Goal: Task Accomplishment & Management: Manage account settings

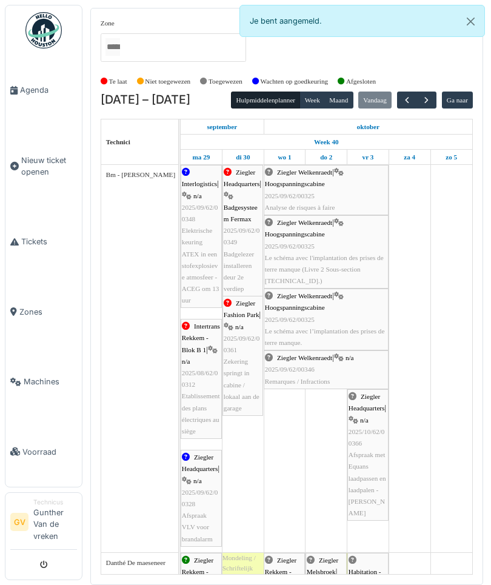
click at [478, 21] on button "Close" at bounding box center [470, 21] width 27 height 32
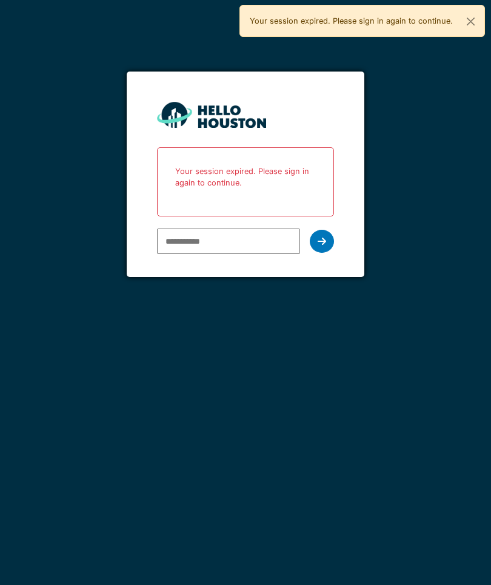
click at [231, 234] on input "email" at bounding box center [228, 240] width 143 height 25
type input "**********"
click at [326, 242] on div at bounding box center [322, 241] width 24 height 23
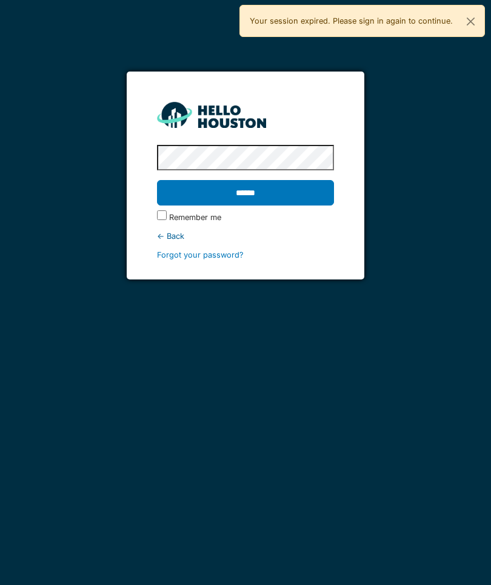
click at [169, 219] on label "Remember me" at bounding box center [195, 217] width 52 height 12
click at [255, 193] on input "******" at bounding box center [245, 192] width 177 height 25
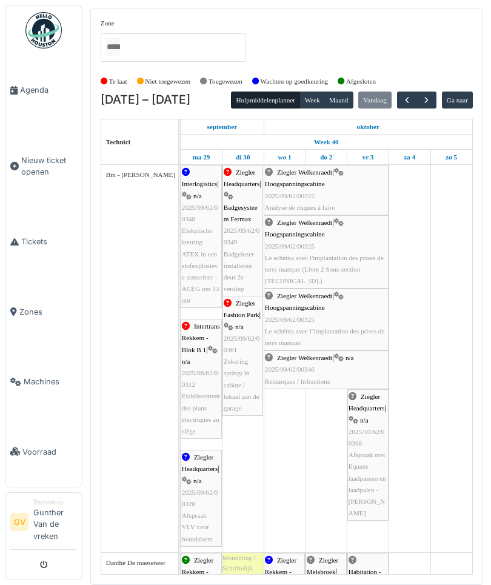
click at [421, 105] on span "button" at bounding box center [426, 100] width 10 height 10
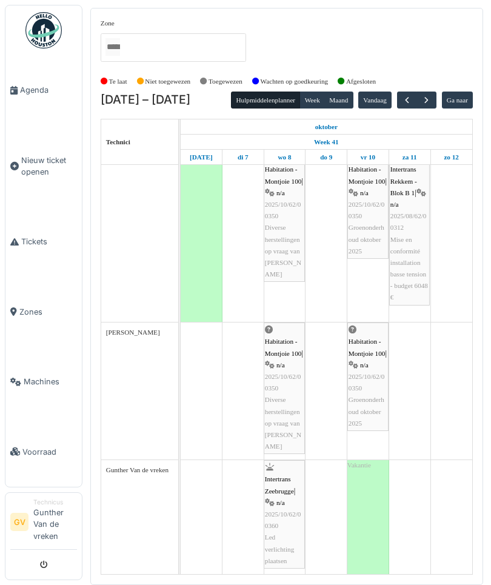
scroll to position [134, 0]
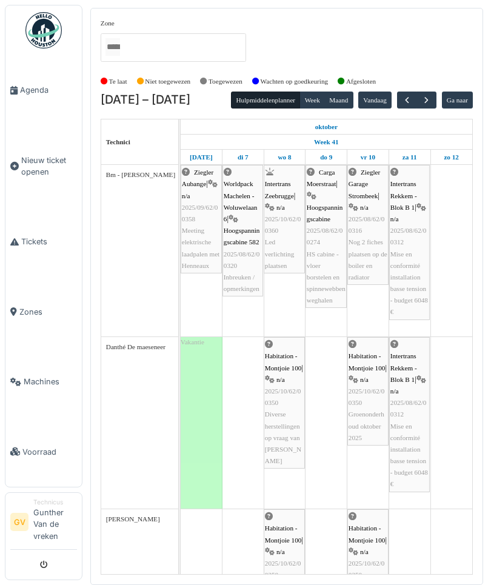
click at [431, 95] on button "button" at bounding box center [426, 100] width 20 height 18
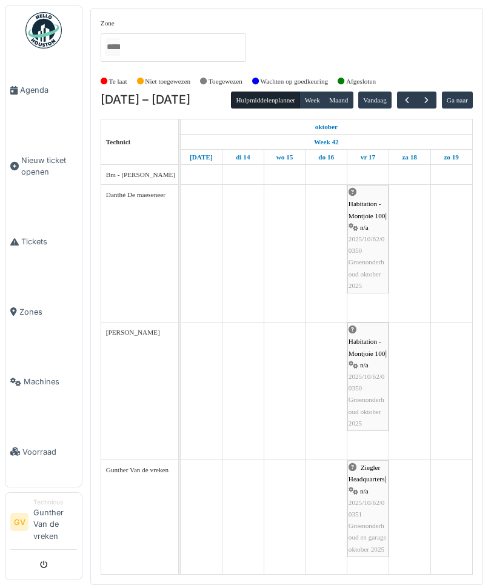
click at [431, 97] on span "button" at bounding box center [426, 100] width 10 height 10
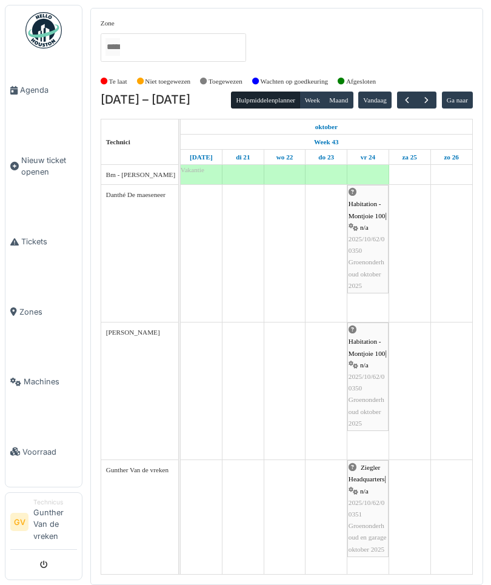
click at [431, 95] on span "button" at bounding box center [426, 100] width 10 height 10
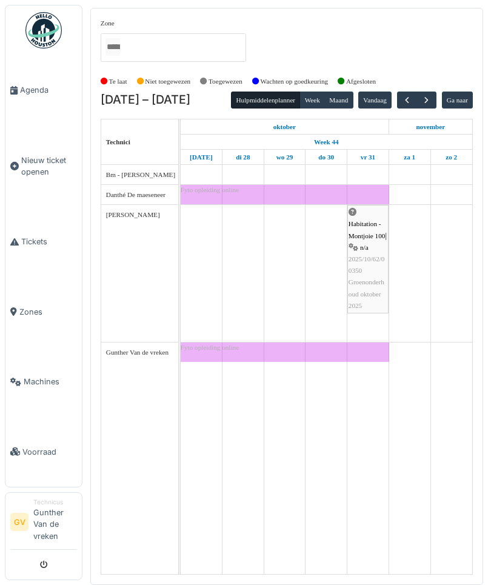
click at [436, 94] on button "button" at bounding box center [426, 100] width 20 height 18
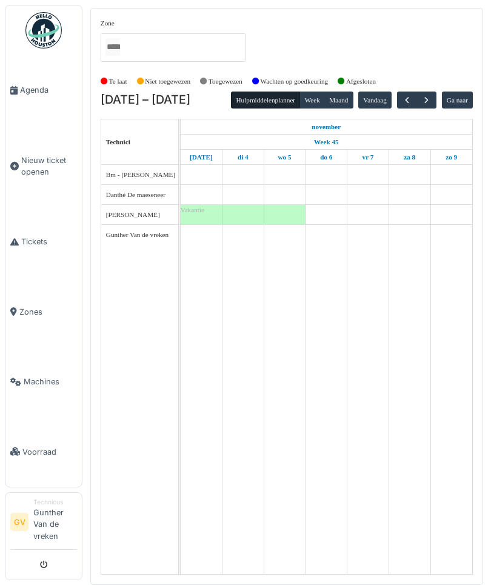
click at [431, 95] on span "button" at bounding box center [426, 100] width 10 height 10
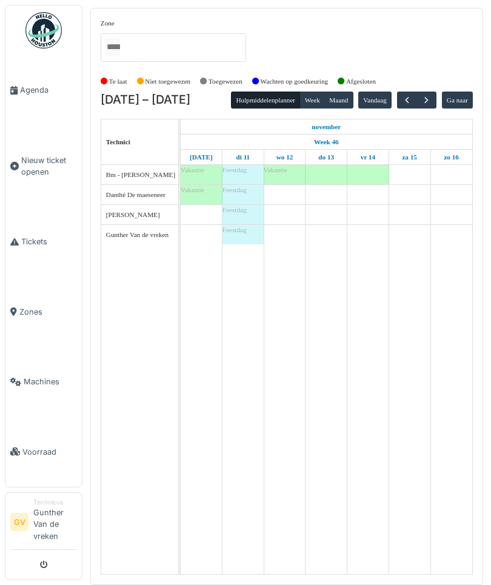
click at [436, 96] on button "button" at bounding box center [426, 100] width 20 height 18
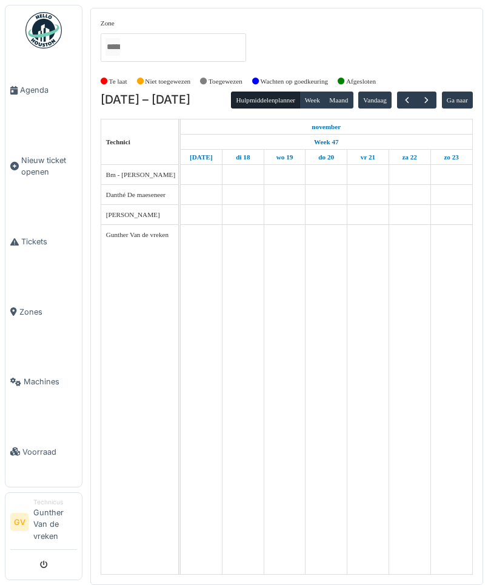
click at [431, 99] on span "button" at bounding box center [426, 100] width 10 height 10
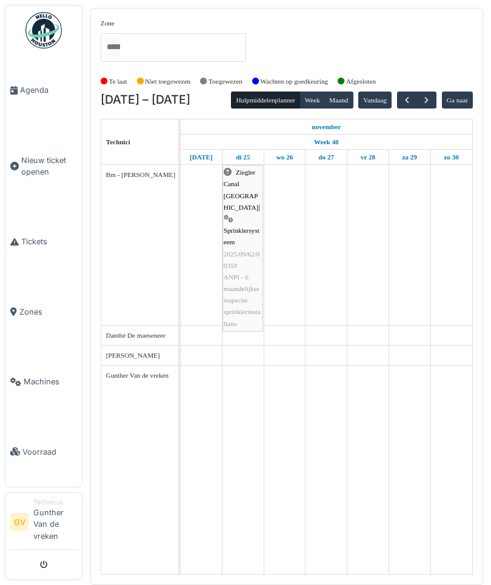
click at [436, 104] on button "button" at bounding box center [426, 100] width 20 height 18
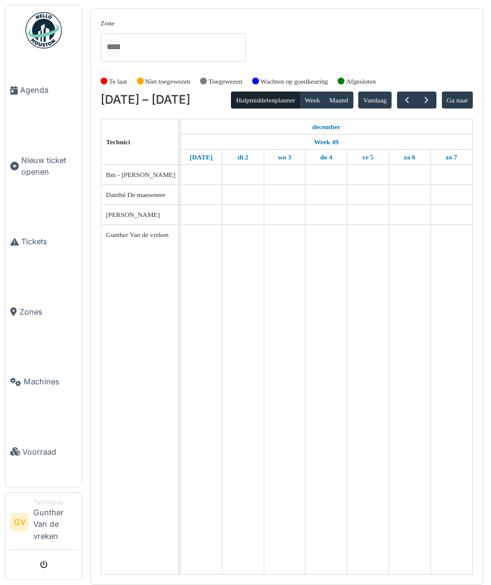
click at [436, 102] on button "button" at bounding box center [426, 100] width 20 height 18
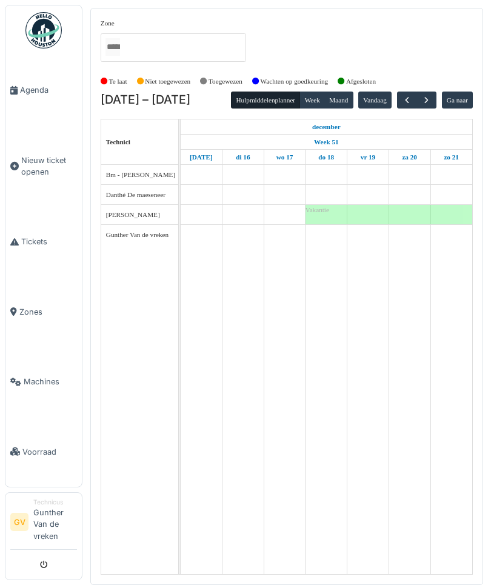
click at [436, 100] on button "button" at bounding box center [426, 100] width 20 height 18
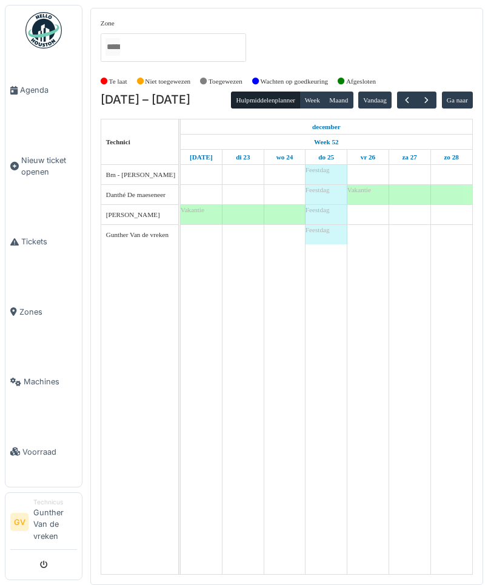
click at [436, 94] on button "button" at bounding box center [426, 100] width 20 height 18
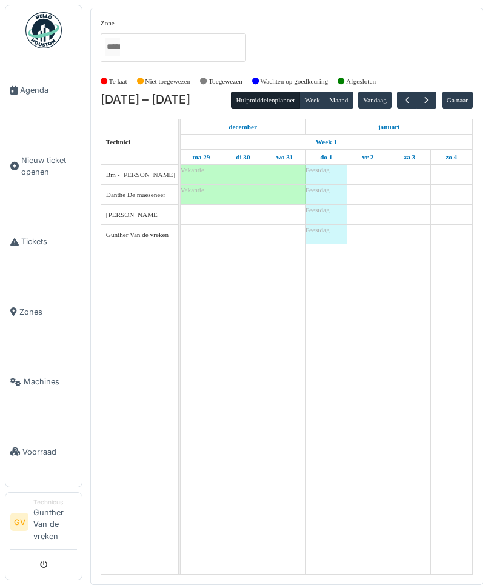
click at [391, 98] on button "Vandaag" at bounding box center [374, 99] width 33 height 17
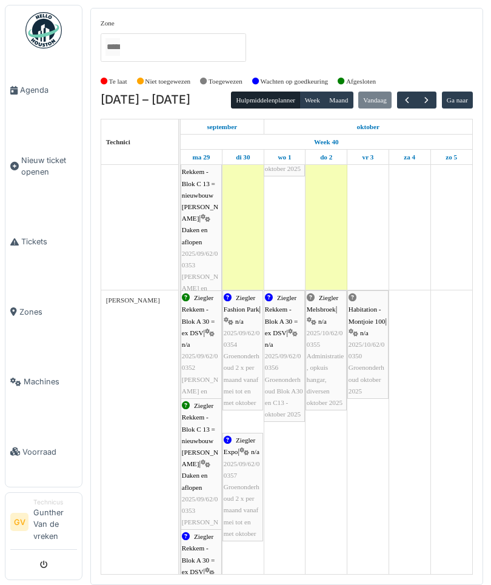
scroll to position [647, 0]
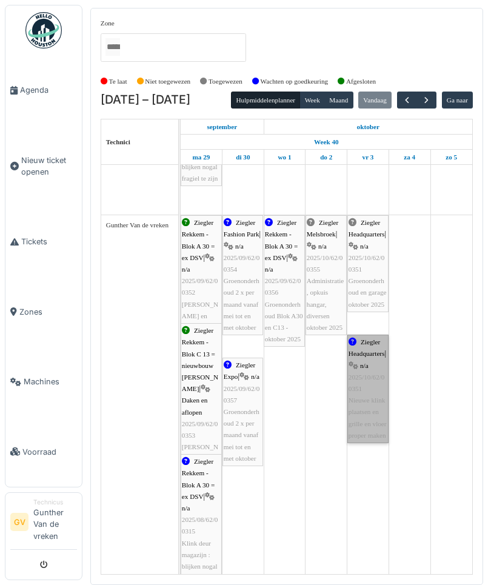
click at [374, 413] on link "Ziegler Headquarters | n/a 2025/10/62/00351 Nieuwe klink plaatsen en grille en …" at bounding box center [367, 388] width 41 height 108
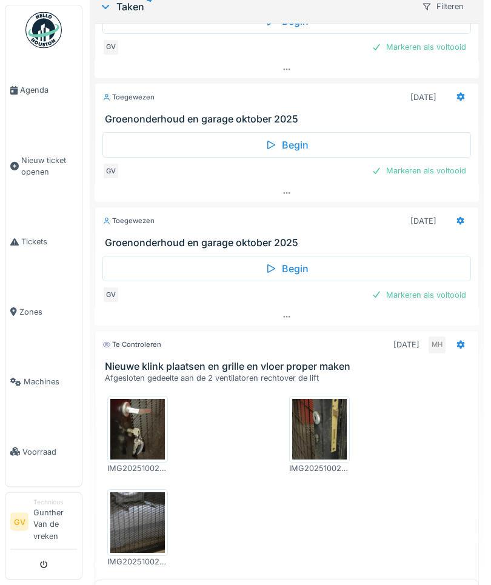
scroll to position [256, 0]
click at [138, 434] on img at bounding box center [137, 429] width 55 height 61
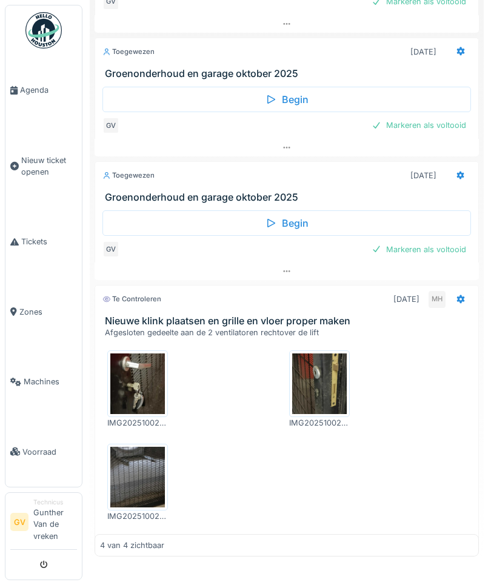
click at [315, 399] on img at bounding box center [319, 383] width 55 height 61
click at [151, 471] on img at bounding box center [137, 476] width 55 height 61
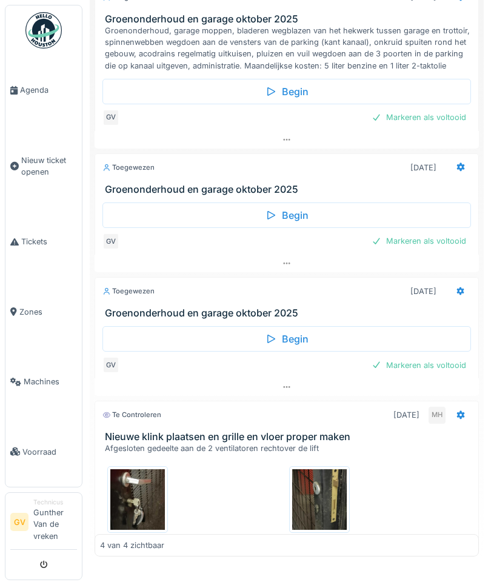
scroll to position [0, 0]
click at [36, 89] on span "Agenda" at bounding box center [48, 90] width 57 height 12
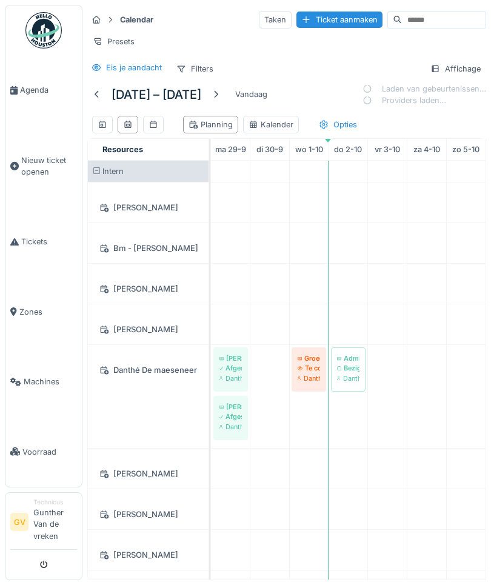
click at [28, 100] on link "Agenda" at bounding box center [43, 90] width 76 height 70
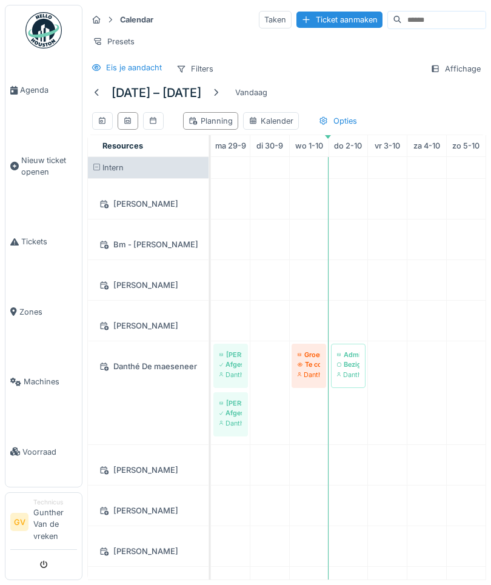
click at [22, 91] on span "Agenda" at bounding box center [48, 90] width 57 height 12
click at [202, 70] on div "Filters" at bounding box center [195, 69] width 48 height 18
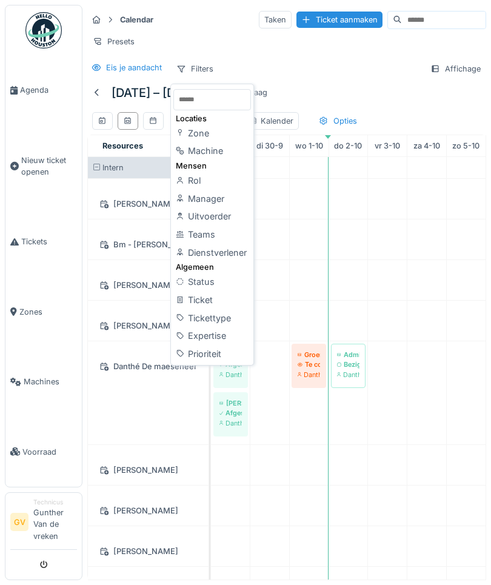
click at [215, 236] on div "Teams" at bounding box center [212, 234] width 78 height 18
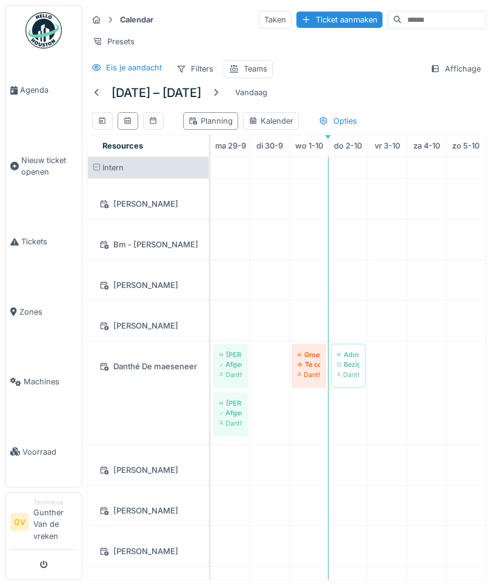
click at [199, 72] on div "Filters" at bounding box center [195, 69] width 48 height 18
click at [256, 67] on div "Teams" at bounding box center [256, 69] width 24 height 12
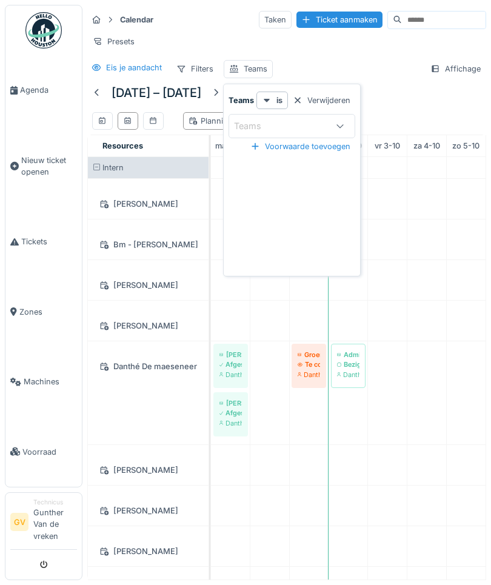
click at [254, 71] on div "Teams" at bounding box center [256, 69] width 24 height 12
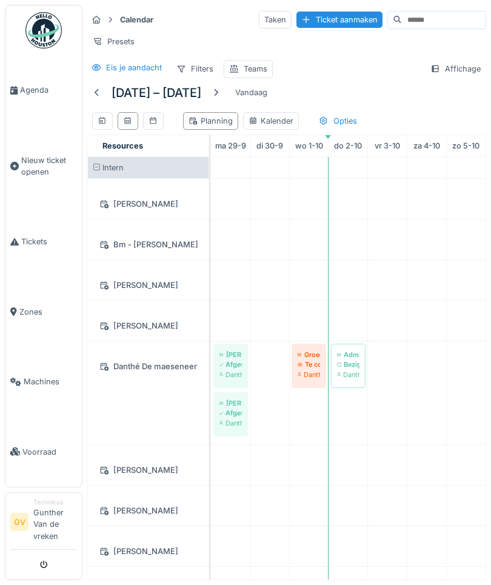
click at [259, 67] on div "Teams" at bounding box center [256, 69] width 24 height 12
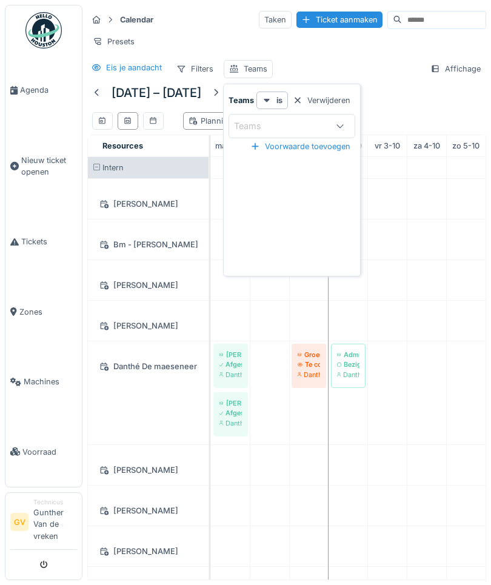
click at [337, 123] on icon at bounding box center [340, 126] width 10 height 8
click at [276, 216] on div "Elektriciens" at bounding box center [292, 218] width 131 height 13
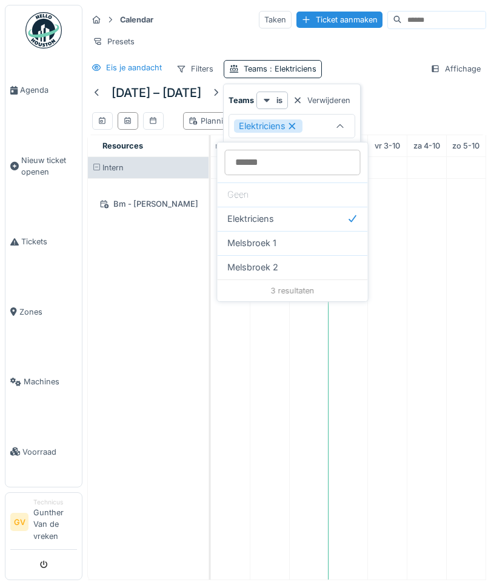
click at [274, 239] on span "Melsbroek 1" at bounding box center [251, 242] width 49 height 13
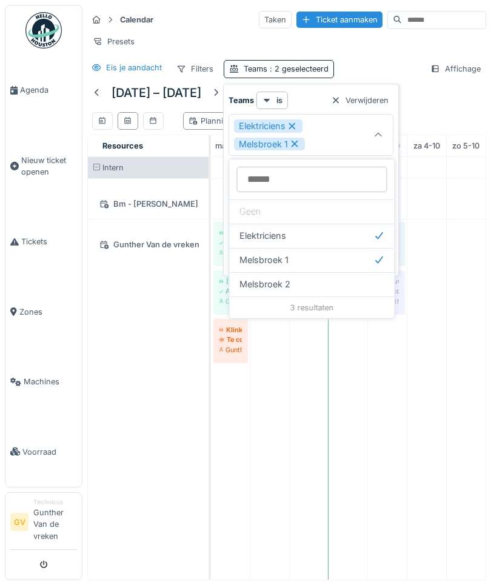
click at [290, 276] on div "Melsbroek 2" at bounding box center [312, 284] width 165 height 24
type input "*********"
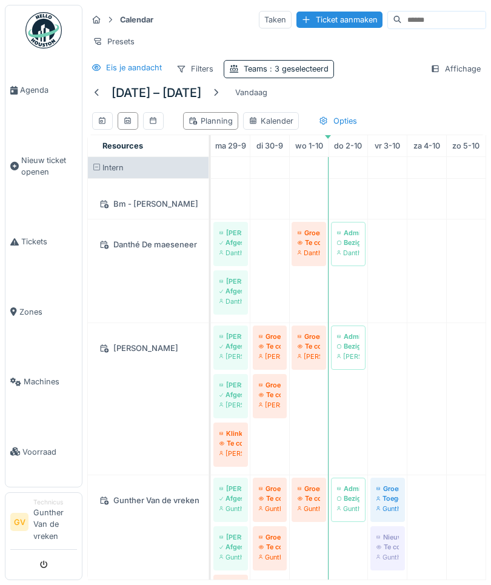
click at [393, 72] on div "Eis je aandacht Filters Teams : 3 geselecteerd Affichage" at bounding box center [286, 69] width 399 height 18
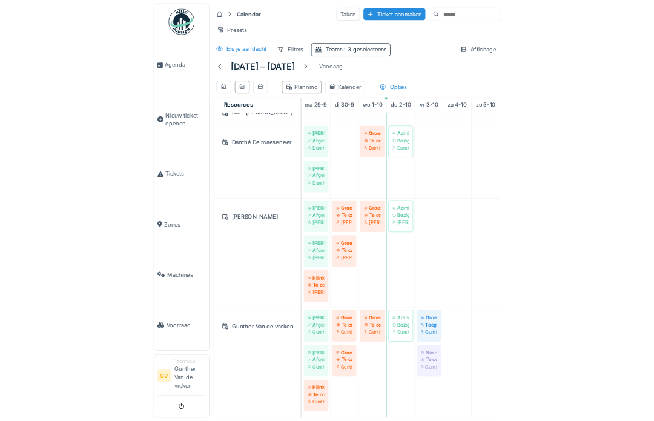
scroll to position [47, 0]
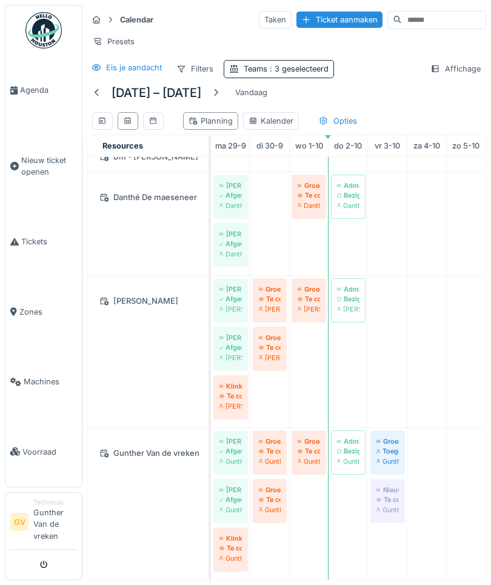
click at [454, 68] on div "Affichage" at bounding box center [455, 69] width 61 height 18
click at [470, 413] on td at bounding box center [465, 344] width 39 height 469
click at [422, 513] on td at bounding box center [426, 344] width 39 height 469
click at [462, 549] on td at bounding box center [465, 344] width 39 height 469
click at [420, 562] on td at bounding box center [426, 344] width 39 height 469
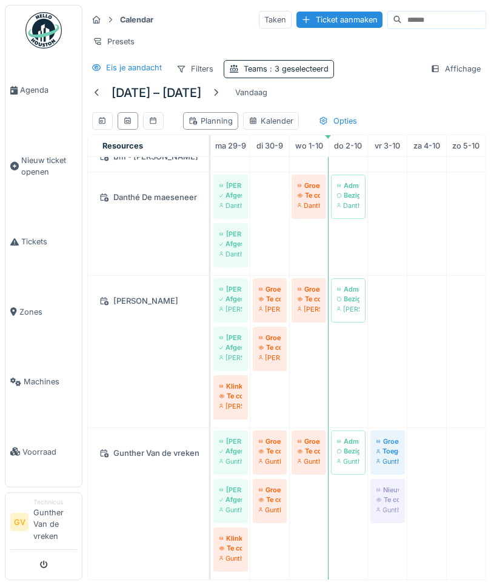
click at [456, 69] on div "Affichage" at bounding box center [455, 69] width 61 height 18
click at [446, 420] on td at bounding box center [426, 344] width 39 height 469
click at [273, 121] on div "Kalender" at bounding box center [270, 121] width 45 height 12
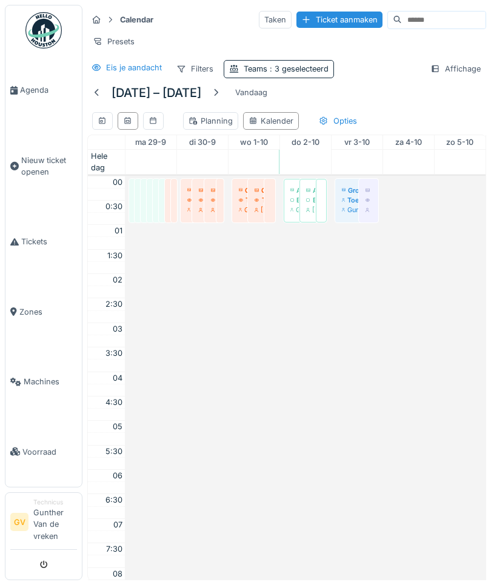
scroll to position [291, 0]
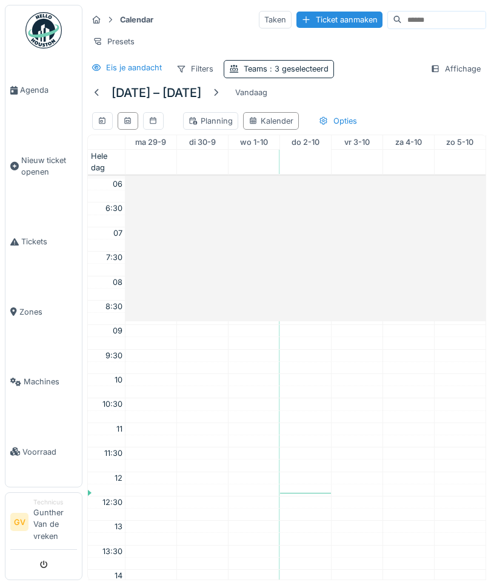
click at [215, 128] on div "Planning" at bounding box center [210, 121] width 55 height 18
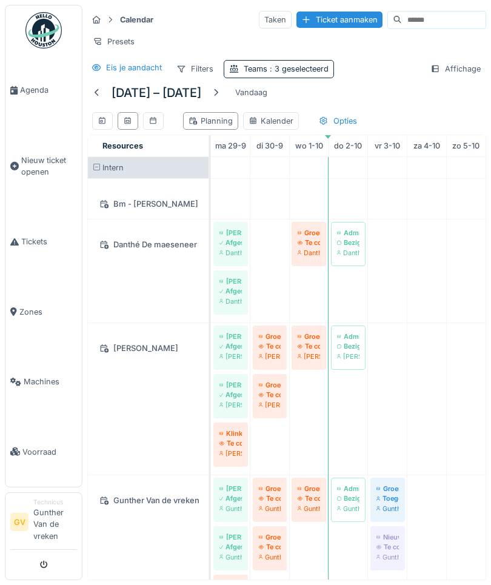
click at [156, 126] on div at bounding box center [153, 121] width 21 height 18
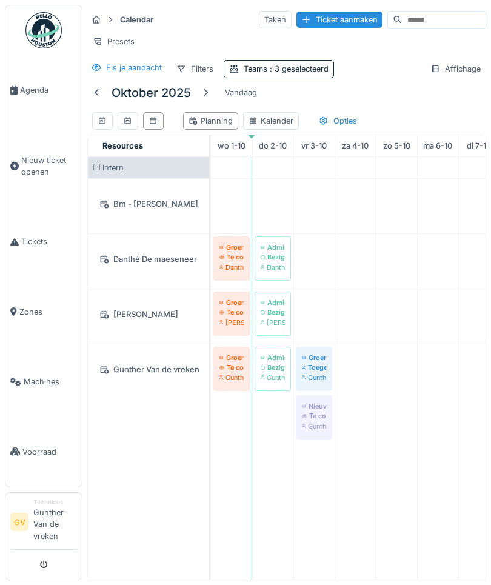
click at [108, 124] on div at bounding box center [102, 121] width 21 height 18
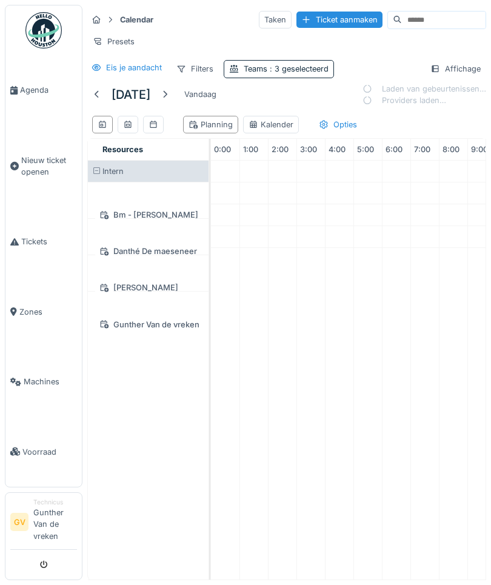
scroll to position [0, 171]
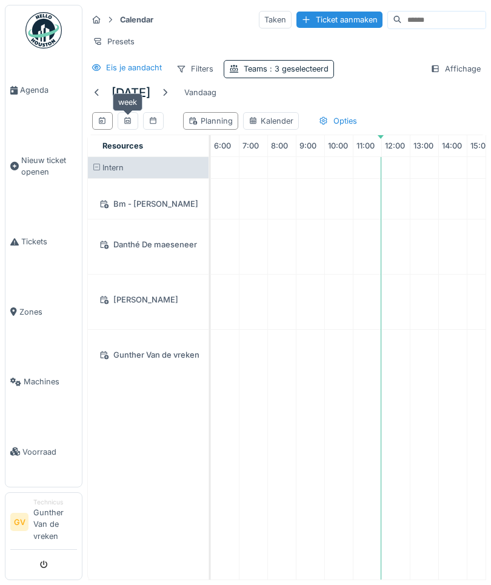
click at [131, 120] on icon at bounding box center [127, 120] width 7 height 7
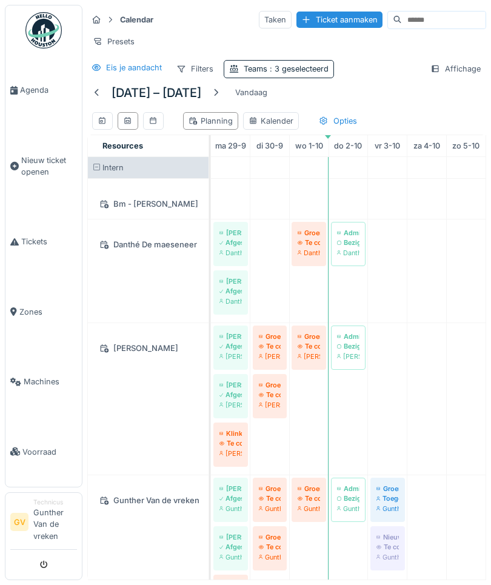
scroll to position [0, 0]
click at [225, 98] on div at bounding box center [215, 92] width 19 height 16
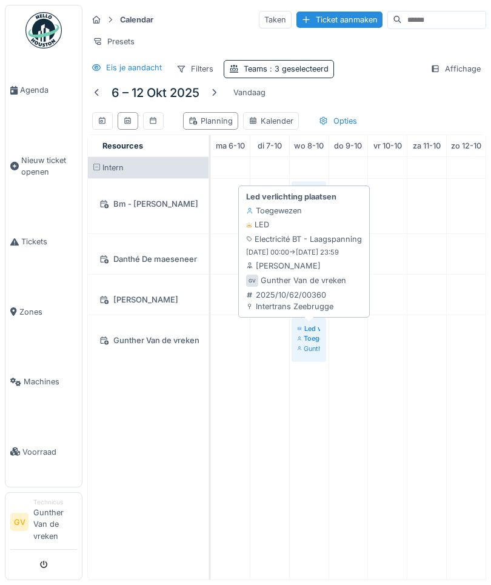
click at [302, 249] on small "08-10-2025 00:00 -> 08-10-2025 23:59" at bounding box center [292, 252] width 93 height 10
click at [312, 340] on link "Led verlichting plaatsen Toegewezen Gunther Van de vreken" at bounding box center [308, 339] width 35 height 44
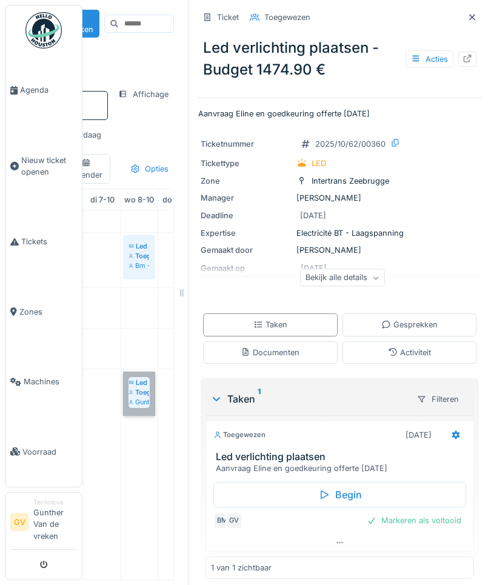
scroll to position [0, 164]
click at [374, 280] on icon at bounding box center [376, 277] width 7 height 6
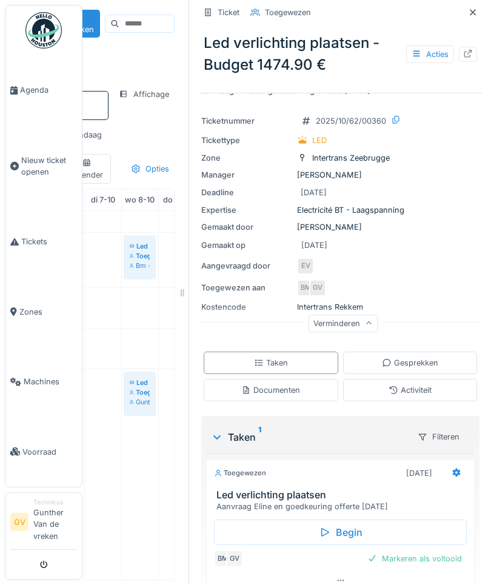
scroll to position [22, 0]
click at [472, 13] on icon at bounding box center [472, 12] width 6 height 6
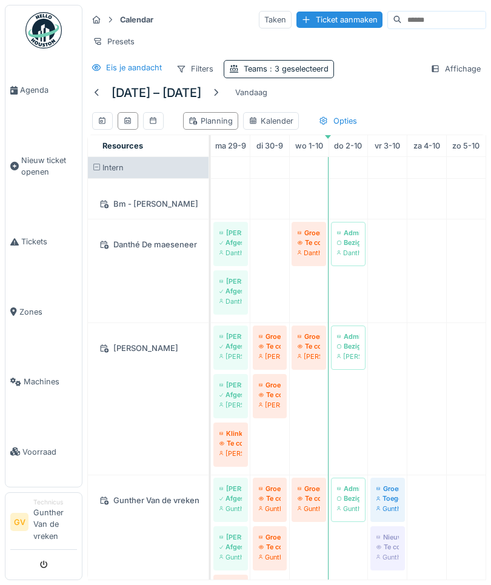
click at [225, 98] on div at bounding box center [215, 92] width 19 height 16
